Goal: Transaction & Acquisition: Purchase product/service

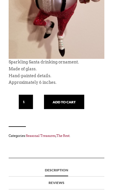
scroll to position [218, 0]
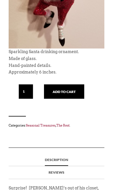
click at [75, 92] on button "Add to cart" at bounding box center [64, 91] width 40 height 14
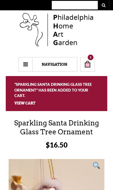
click at [29, 64] on select "Navigation Home Accents — Furniture —— Living —— Dining —— Bedroom —— The White…" at bounding box center [47, 64] width 59 height 14
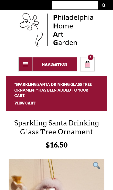
click at [83, 7] on input "text" at bounding box center [75, 5] width 46 height 9
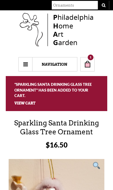
type input "Ornaments"
click at [103, 5] on button "submit" at bounding box center [102, 5] width 11 height 9
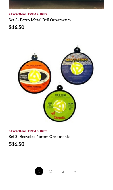
scroll to position [1390, 0]
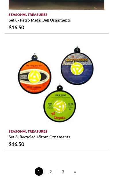
click at [52, 167] on span "2" at bounding box center [50, 171] width 9 height 8
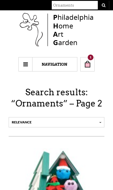
click at [89, 65] on link "1" at bounding box center [87, 64] width 14 height 14
click at [92, 60] on link "1" at bounding box center [87, 64] width 14 height 14
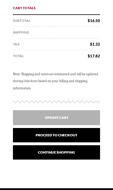
scroll to position [216, 0]
click at [86, 139] on link "Proceed to checkout" at bounding box center [56, 135] width 87 height 14
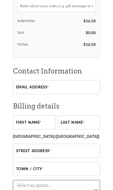
click at [79, 86] on input "Email address *" at bounding box center [56, 87] width 87 height 14
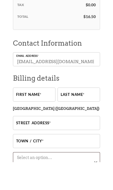
type input "anniebrue@aol.com"
click at [44, 115] on input "First name *" at bounding box center [34, 122] width 42 height 14
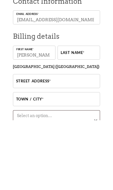
type input "Cynthia"
click at [88, 115] on input "Last name *" at bounding box center [78, 122] width 42 height 14
type input "Bruefach"
click at [77, 143] on input "Street address *" at bounding box center [56, 150] width 87 height 14
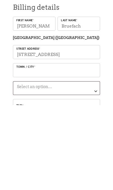
scroll to position [229, 0]
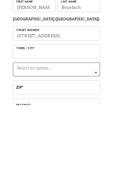
type input "22 Pebble Beach Rd"
type input "Medford"
select select "NY"
type input "11763"
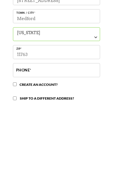
click at [79, 148] on input "Phone *" at bounding box center [56, 155] width 87 height 14
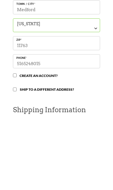
type input "5165248015"
click at [16, 145] on input "Create an account?" at bounding box center [15, 147] width 4 height 4
checkbox input "true"
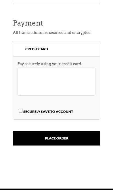
scroll to position [535, 0]
click at [69, 142] on input "Place order" at bounding box center [56, 138] width 87 height 14
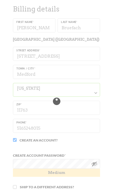
scroll to position [305, 0]
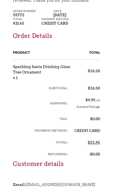
scroll to position [131, 0]
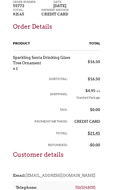
click at [32, 66] on link "Sparkling Santa Drinking Glass Tree Ornament" at bounding box center [41, 59] width 57 height 14
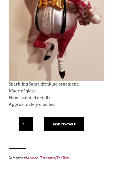
click at [74, 125] on button "Add to cart" at bounding box center [64, 124] width 40 height 14
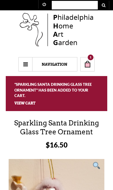
click at [27, 63] on select "Navigation Home Accents — Furniture —— Living —— Dining —— Bedroom —— The White…" at bounding box center [47, 64] width 59 height 14
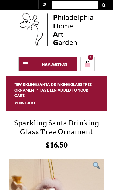
select select "[URL][DOMAIN_NAME][DATE]"
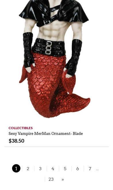
scroll to position [1972, 0]
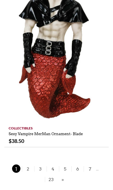
click at [30, 164] on span "2" at bounding box center [28, 168] width 9 height 8
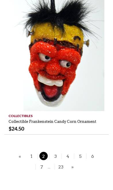
scroll to position [1846, 0]
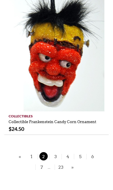
click at [58, 157] on span "3" at bounding box center [55, 156] width 9 height 8
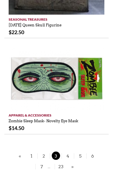
scroll to position [1653, 0]
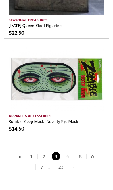
click at [69, 157] on span "4" at bounding box center [67, 156] width 9 height 8
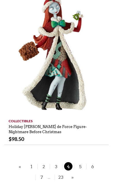
scroll to position [1773, 0]
click at [83, 162] on span "5" at bounding box center [80, 166] width 9 height 8
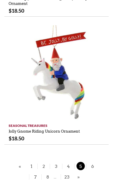
scroll to position [1672, 0]
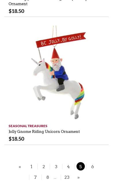
click at [95, 162] on span "6" at bounding box center [92, 166] width 9 height 8
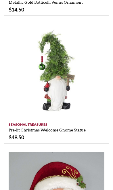
scroll to position [905, 0]
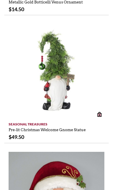
click at [80, 130] on link "Pre-lit Christmas Welcome Gnome Statue" at bounding box center [47, 128] width 77 height 7
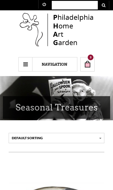
scroll to position [1681, 0]
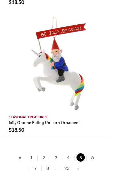
click at [39, 163] on span "7" at bounding box center [35, 167] width 9 height 8
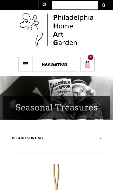
click at [75, 6] on input "text" at bounding box center [75, 5] width 46 height 9
type input "Ornaments"
click at [103, 5] on button "submit" at bounding box center [102, 5] width 11 height 9
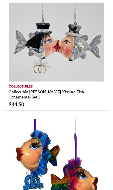
scroll to position [595, 0]
click at [104, 76] on link "Add to cart" at bounding box center [99, 76] width 10 height 10
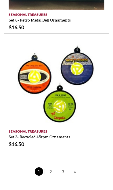
scroll to position [1390, 0]
click at [53, 167] on span "2" at bounding box center [50, 171] width 9 height 8
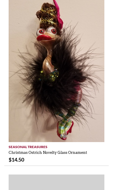
scroll to position [1101, 0]
click at [82, 70] on img at bounding box center [56, 69] width 95 height 146
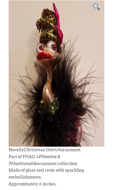
scroll to position [125, 0]
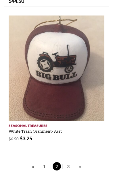
scroll to position [1421, 0]
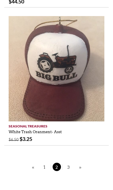
click at [71, 166] on span "3" at bounding box center [68, 166] width 9 height 8
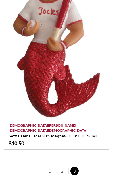
scroll to position [858, 0]
click at [52, 167] on span "1" at bounding box center [50, 170] width 9 height 8
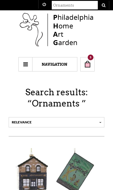
click at [27, 65] on select "Navigation Home Accents — Furniture —— Living —— Dining —— Bedroom —— The White…" at bounding box center [47, 64] width 59 height 14
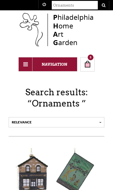
select select "https://thephagshop.com/department/the-rest-something-for-everyone/seasonal-tre…"
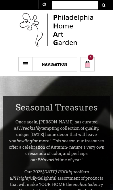
click at [25, 68] on select "Navigation Home Accents — Furniture —— Living —— Dining —— Bedroom —— The White…" at bounding box center [47, 64] width 59 height 14
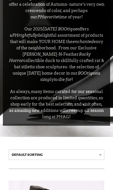
click at [101, 149] on select "Default sorting Sort by popularity Sort by latest Sort by price: low to high So…" at bounding box center [56, 154] width 95 height 10
select select "popularity"
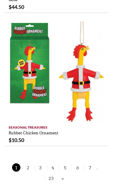
scroll to position [1899, 0]
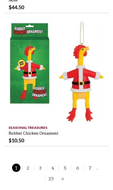
click at [32, 165] on link "2" at bounding box center [28, 167] width 12 height 5
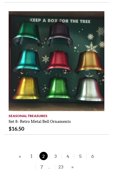
scroll to position [1879, 0]
click at [58, 156] on span "3" at bounding box center [55, 155] width 9 height 8
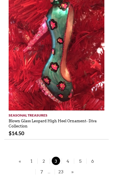
scroll to position [1994, 0]
click at [69, 156] on span "4" at bounding box center [67, 160] width 9 height 8
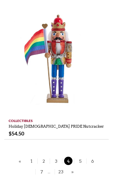
scroll to position [1697, 0]
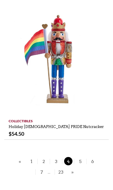
click at [84, 158] on link "5" at bounding box center [80, 160] width 12 height 5
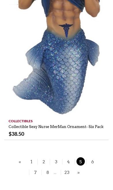
scroll to position [1921, 0]
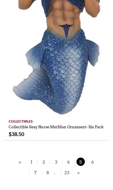
click at [94, 157] on span "6" at bounding box center [92, 161] width 9 height 8
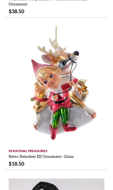
scroll to position [711, 0]
click at [101, 137] on link "Add to cart" at bounding box center [99, 141] width 10 height 10
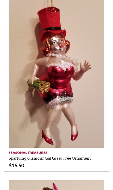
scroll to position [1529, 0]
click at [102, 137] on link "Add to cart" at bounding box center [99, 142] width 10 height 10
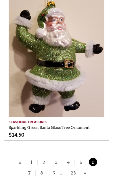
scroll to position [1898, 0]
click at [32, 168] on span "7" at bounding box center [29, 172] width 9 height 8
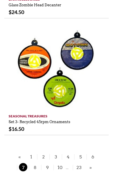
scroll to position [1813, 0]
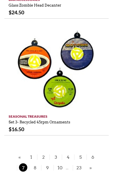
click at [36, 167] on span "8" at bounding box center [35, 167] width 9 height 8
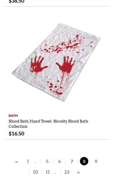
scroll to position [1853, 0]
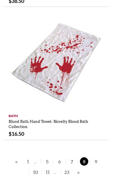
click at [99, 157] on span "9" at bounding box center [95, 161] width 9 height 8
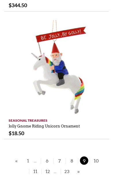
scroll to position [1707, 0]
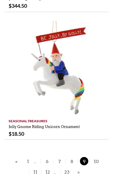
click at [97, 157] on span "10" at bounding box center [95, 161] width 9 height 8
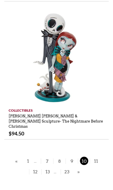
scroll to position [1561, 0]
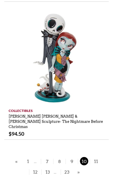
click at [101, 158] on link "11" at bounding box center [95, 160] width 12 height 5
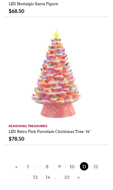
scroll to position [1662, 0]
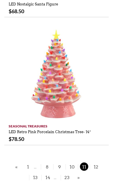
click at [100, 164] on link "12" at bounding box center [95, 166] width 12 height 5
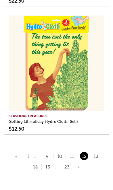
scroll to position [1846, 0]
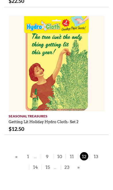
click at [100, 155] on link "13" at bounding box center [95, 155] width 12 height 5
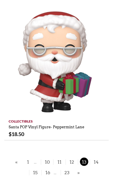
scroll to position [1745, 0]
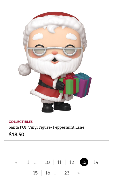
click at [101, 159] on link "14" at bounding box center [95, 161] width 12 height 5
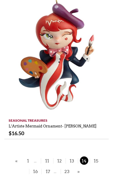
scroll to position [1861, 0]
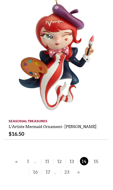
click at [98, 157] on span "15" at bounding box center [95, 161] width 9 height 8
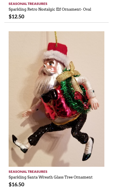
scroll to position [1480, 0]
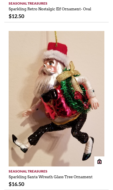
click at [87, 171] on link "Sparkling Santa Wreath Glass Tree Ornament" at bounding box center [51, 174] width 84 height 7
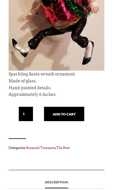
click at [71, 115] on button "Add to cart" at bounding box center [64, 114] width 40 height 14
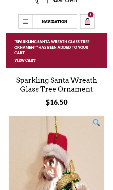
scroll to position [30, 0]
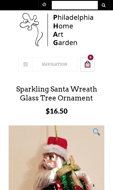
scroll to position [199, 0]
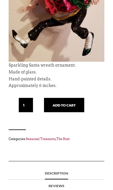
click at [93, 61] on img at bounding box center [56, 24] width 95 height 196
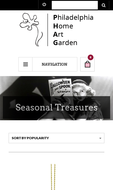
scroll to position [1489, 0]
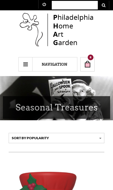
scroll to position [1869, 0]
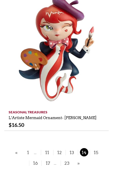
click at [100, 149] on link "15" at bounding box center [95, 151] width 12 height 5
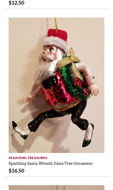
scroll to position [1504, 0]
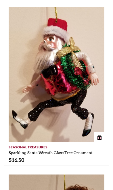
click at [102, 132] on link "Add to cart" at bounding box center [99, 137] width 10 height 10
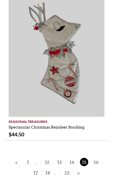
scroll to position [2014, 0]
click at [99, 159] on link "16" at bounding box center [95, 161] width 12 height 5
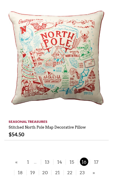
scroll to position [1828, 0]
click at [100, 157] on span "17" at bounding box center [95, 161] width 9 height 8
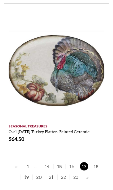
scroll to position [1869, 0]
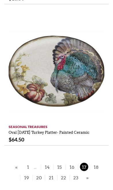
click at [98, 162] on span "18" at bounding box center [95, 166] width 9 height 8
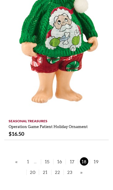
scroll to position [1798, 0]
click at [98, 157] on span "19" at bounding box center [95, 161] width 9 height 8
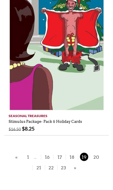
scroll to position [1874, 0]
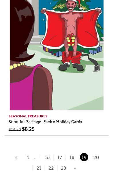
click at [100, 156] on link "20" at bounding box center [95, 156] width 12 height 5
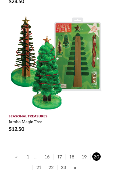
scroll to position [1892, 0]
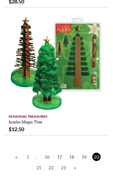
click at [86, 153] on span "19" at bounding box center [84, 156] width 9 height 8
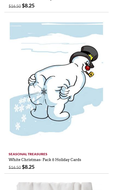
scroll to position [1000, 0]
click at [80, 159] on link "White Christmas- Pack 6 Holiday Cards" at bounding box center [45, 157] width 72 height 7
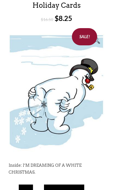
scroll to position [93, 0]
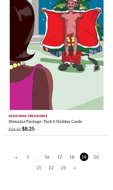
scroll to position [1874, 0]
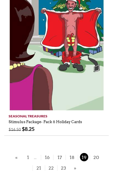
click at [40, 168] on span "21" at bounding box center [38, 167] width 9 height 8
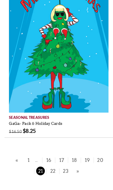
scroll to position [2131, 0]
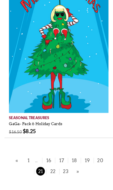
click at [52, 160] on span "22" at bounding box center [50, 164] width 9 height 8
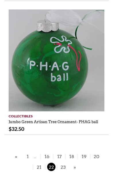
scroll to position [1872, 0]
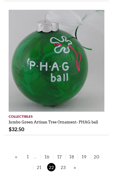
click at [65, 167] on span "23" at bounding box center [63, 167] width 9 height 8
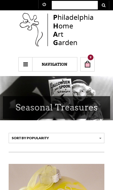
click at [90, 63] on link "9" at bounding box center [87, 64] width 14 height 14
click at [92, 63] on link "9" at bounding box center [87, 64] width 14 height 14
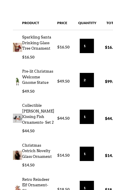
scroll to position [111, 0]
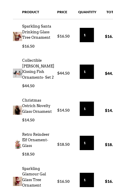
scroll to position [131, 0]
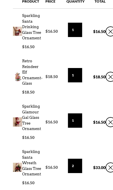
scroll to position [147, 0]
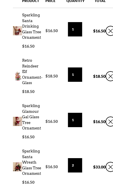
click at [107, 122] on link "×" at bounding box center [110, 121] width 10 height 10
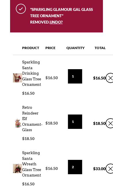
scroll to position [103, 0]
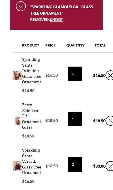
click at [108, 75] on link "×" at bounding box center [110, 75] width 10 height 10
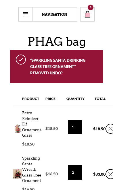
scroll to position [81, 0]
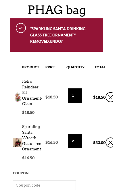
click at [109, 98] on link "×" at bounding box center [110, 97] width 10 height 10
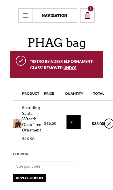
scroll to position [55, 0]
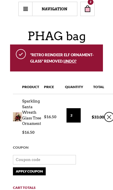
click at [78, 122] on input "2" at bounding box center [73, 115] width 14 height 14
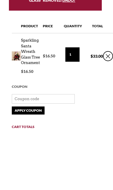
type input "1"
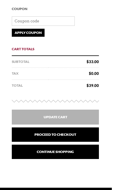
click at [72, 116] on input "Update Cart" at bounding box center [55, 116] width 87 height 15
